Goal: Task Accomplishment & Management: Manage account settings

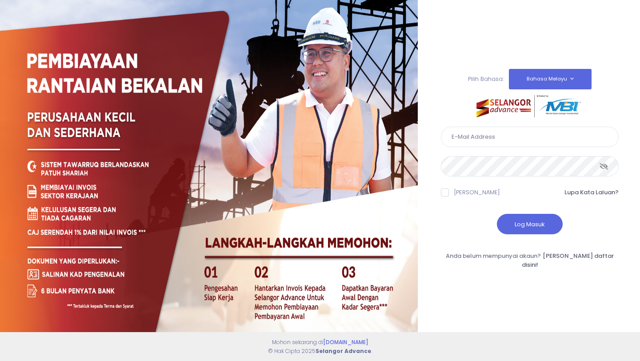
click at [483, 140] on input "text" at bounding box center [530, 137] width 178 height 20
type input "mosazworks@gmail.com"
click at [530, 226] on button "Log Masuk" at bounding box center [530, 224] width 66 height 20
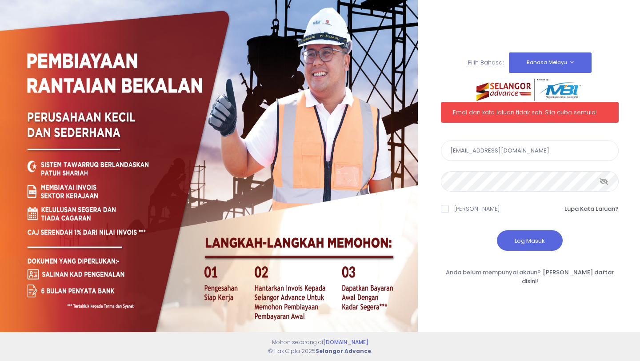
click at [606, 181] on icon at bounding box center [603, 181] width 9 height 0
click at [526, 244] on button "Log Masuk" at bounding box center [530, 240] width 66 height 20
